Goal: Information Seeking & Learning: Learn about a topic

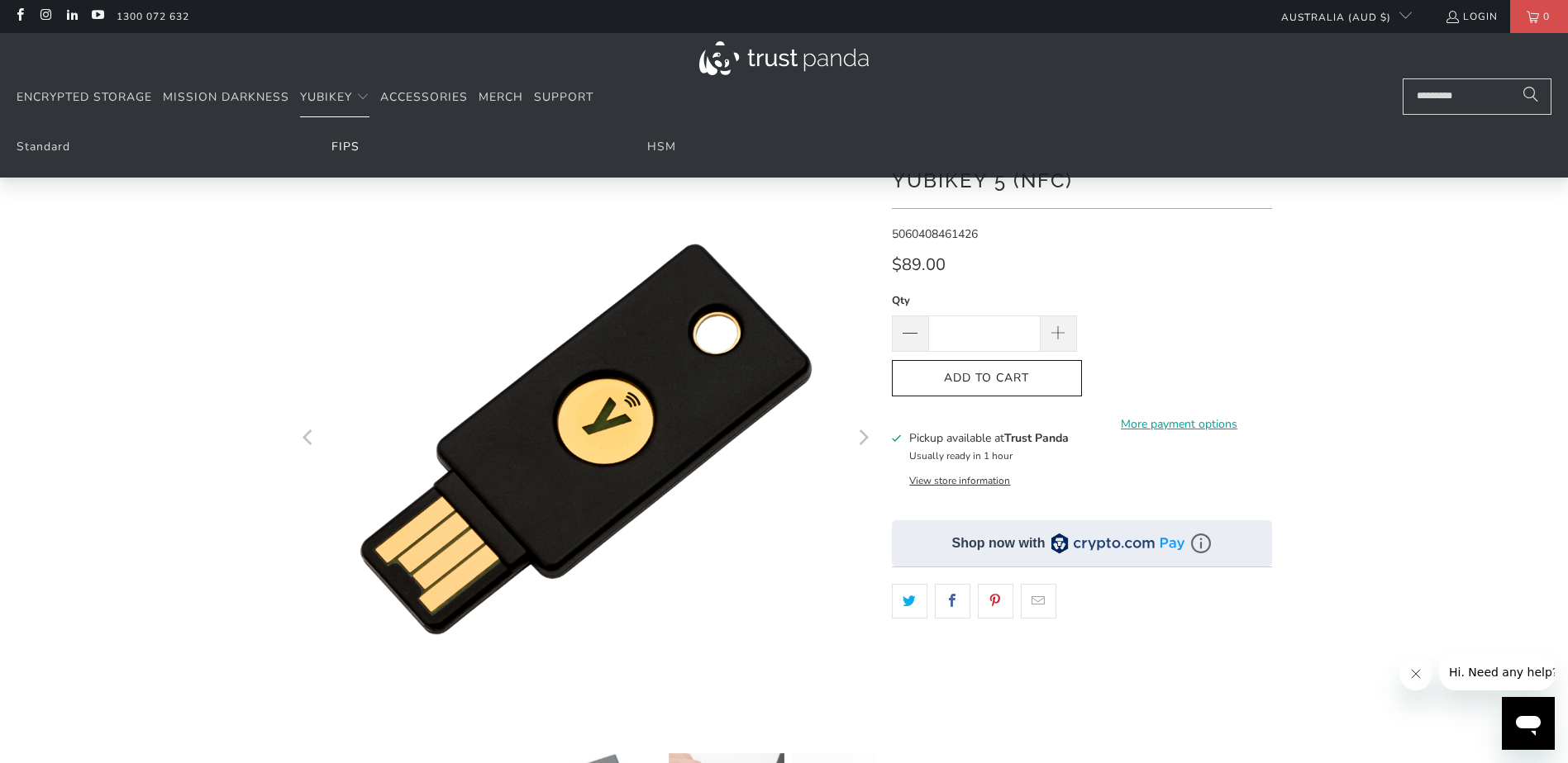
click at [344, 153] on link "FIPS" at bounding box center [345, 147] width 28 height 16
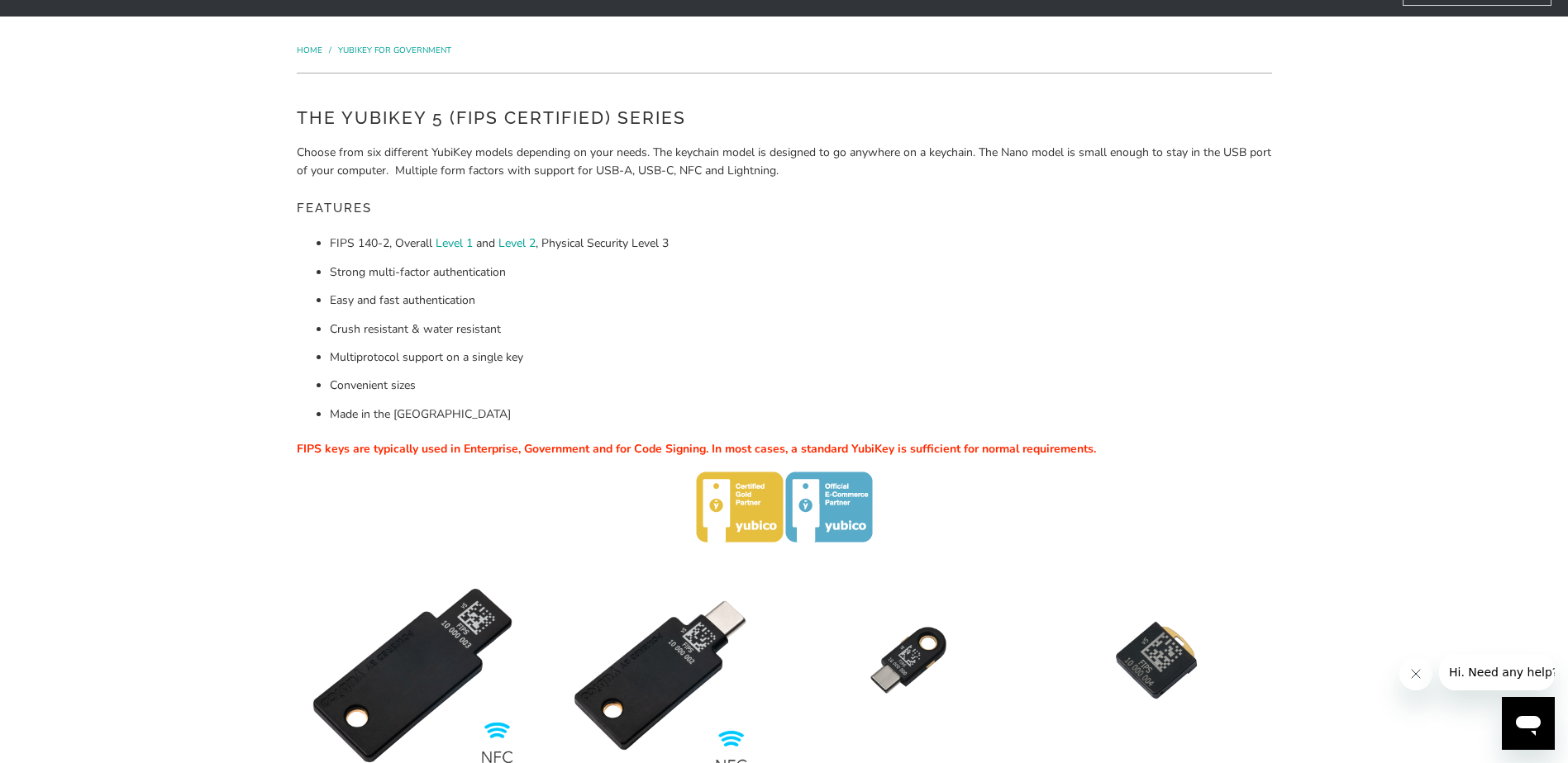
scroll to position [83, 0]
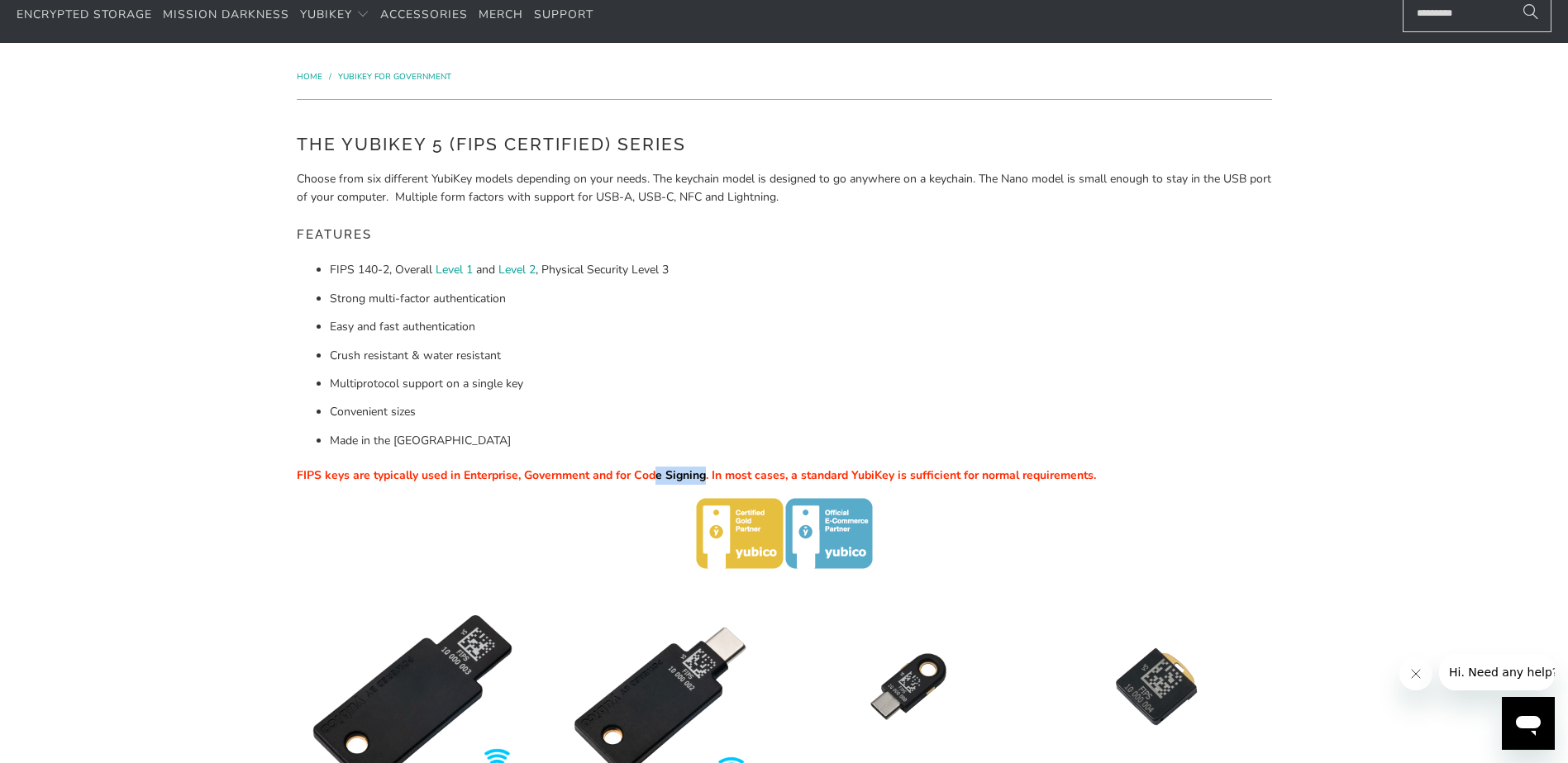
drag, startPoint x: 705, startPoint y: 476, endPoint x: 657, endPoint y: 479, distance: 48.1
click at [657, 479] on span "FIPS keys are typically used in Enterprise, Government and for Code Signing. In…" at bounding box center [697, 476] width 799 height 16
click at [1273, 448] on div "The YubiKey 5 (FIPS Certified) Series Choose from six different YubiKey models …" at bounding box center [784, 351] width 992 height 469
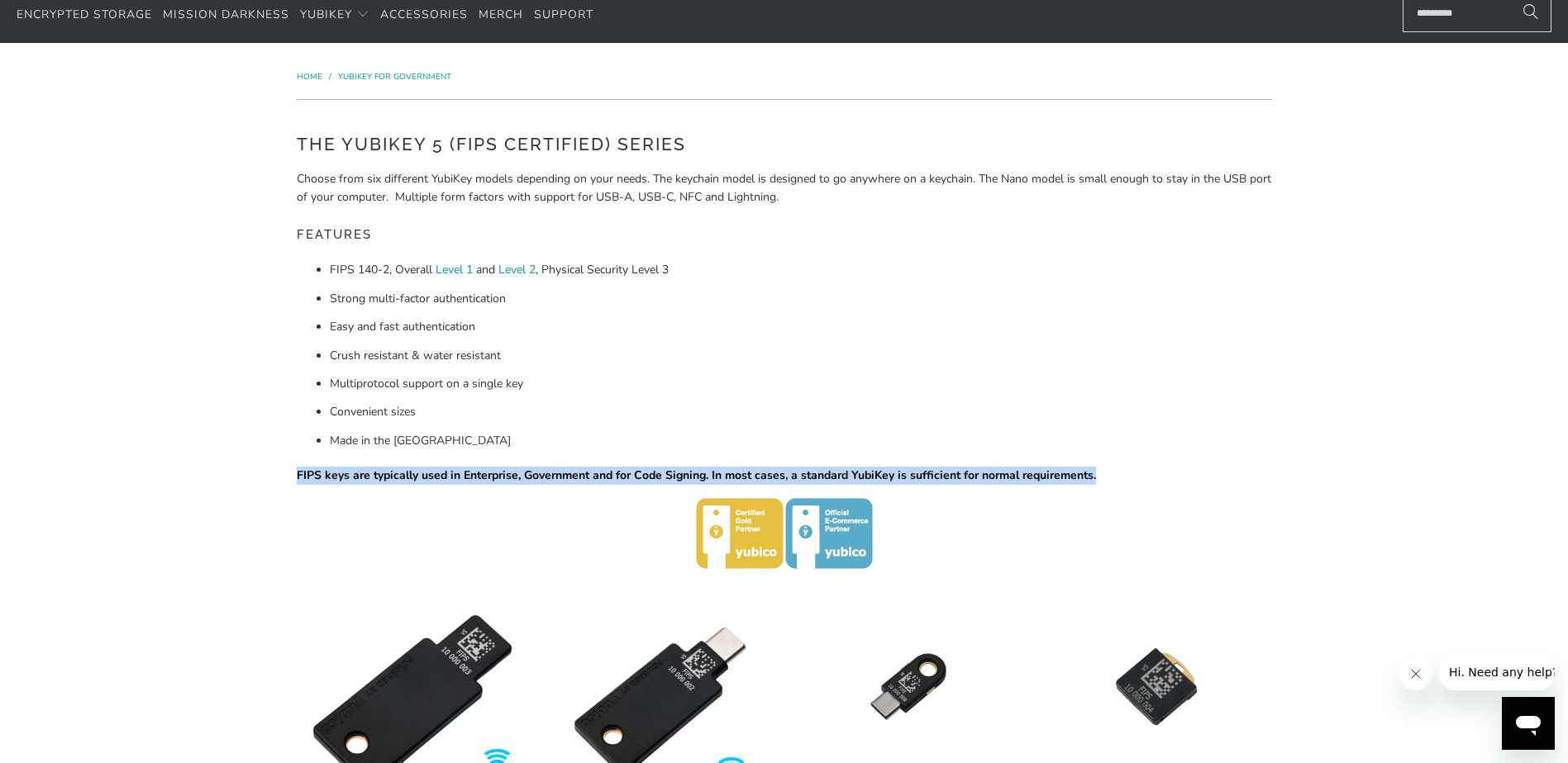
drag, startPoint x: 1098, startPoint y: 479, endPoint x: 294, endPoint y: 479, distance: 804.0
click at [294, 479] on div "The YubiKey 5 (FIPS Certified) Series Choose from six different YubiKey models …" at bounding box center [784, 351] width 992 height 469
drag, startPoint x: 294, startPoint y: 479, endPoint x: 315, endPoint y: 476, distance: 21.2
copy span "FIPS keys are typically used in Enterprise, Government and for Code Signing. In…"
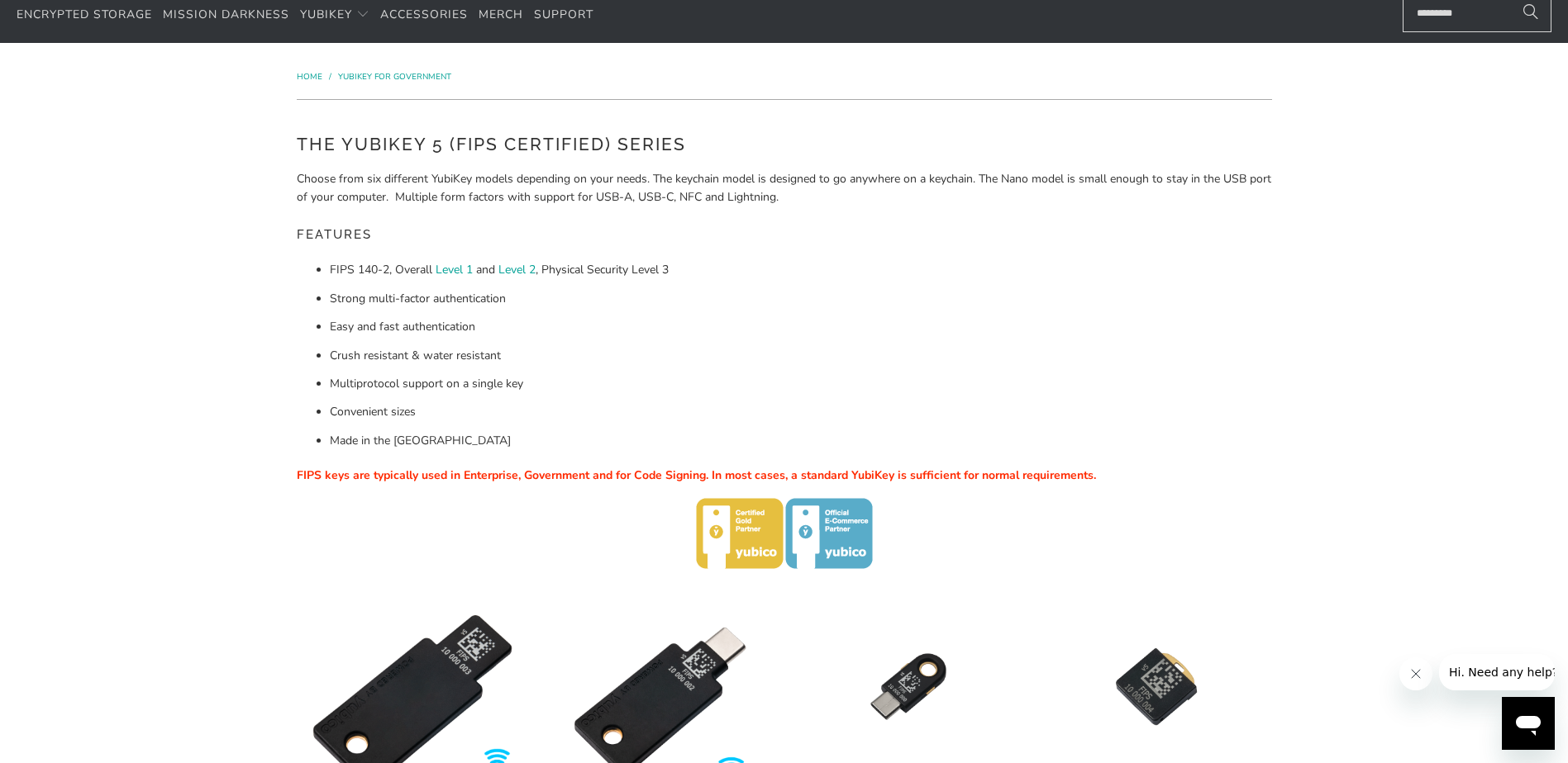
click at [1320, 412] on div "Home / YubiKey for Government The YubiKey 5 (FIPS Certified) Series Choose from…" at bounding box center [784, 742] width 1568 height 1398
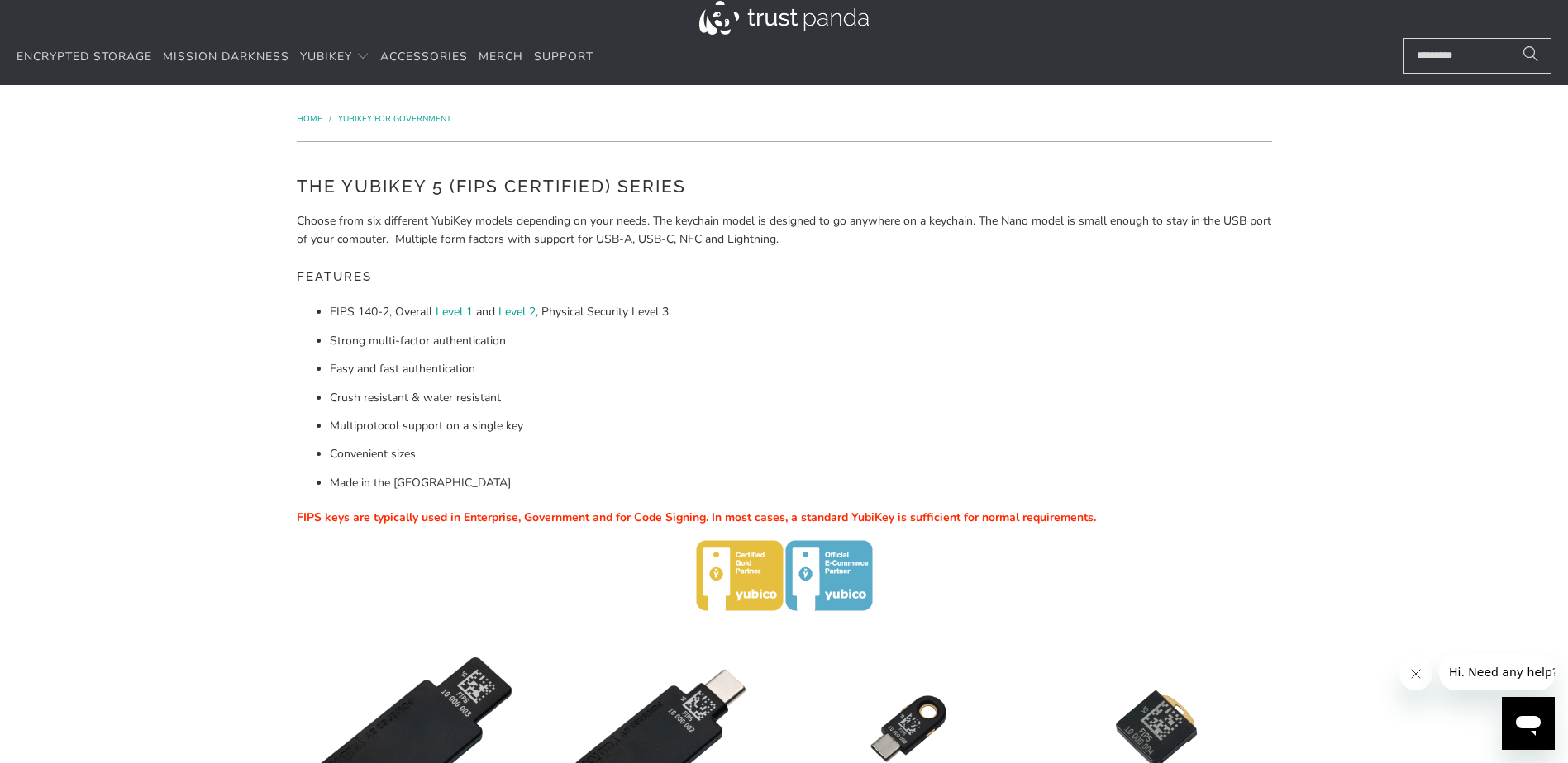
scroll to position [0, 0]
